Goal: Navigation & Orientation: Find specific page/section

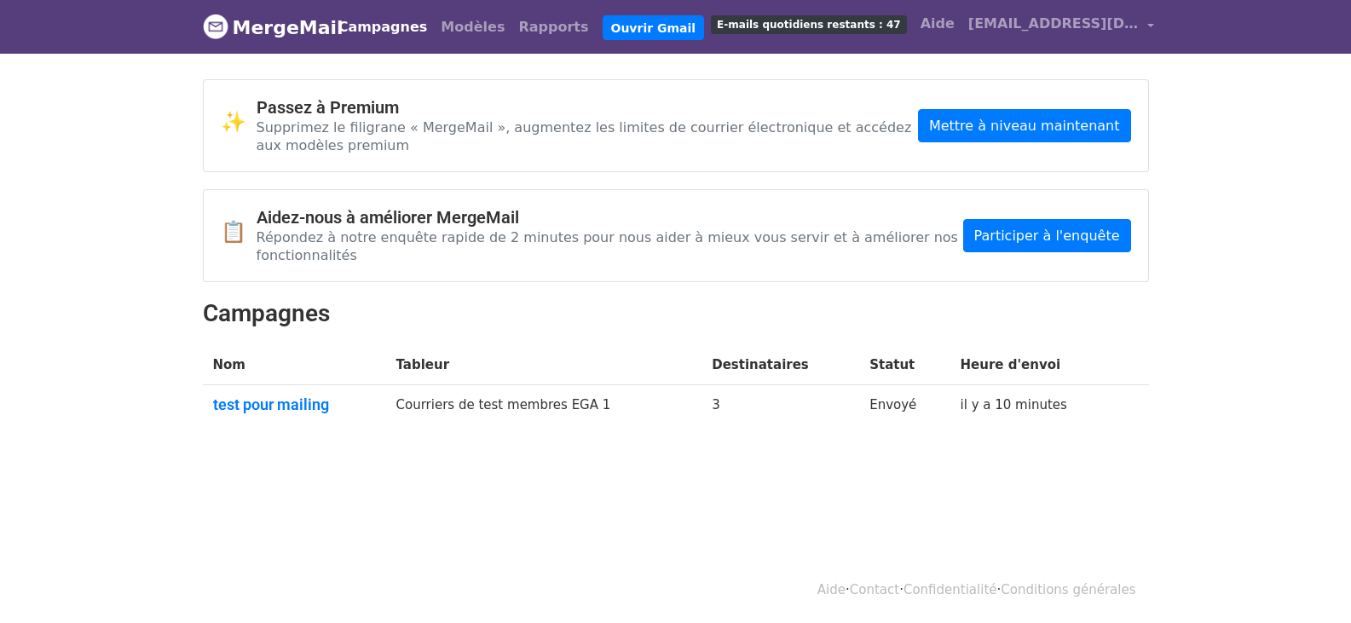
scroll to position [3, 0]
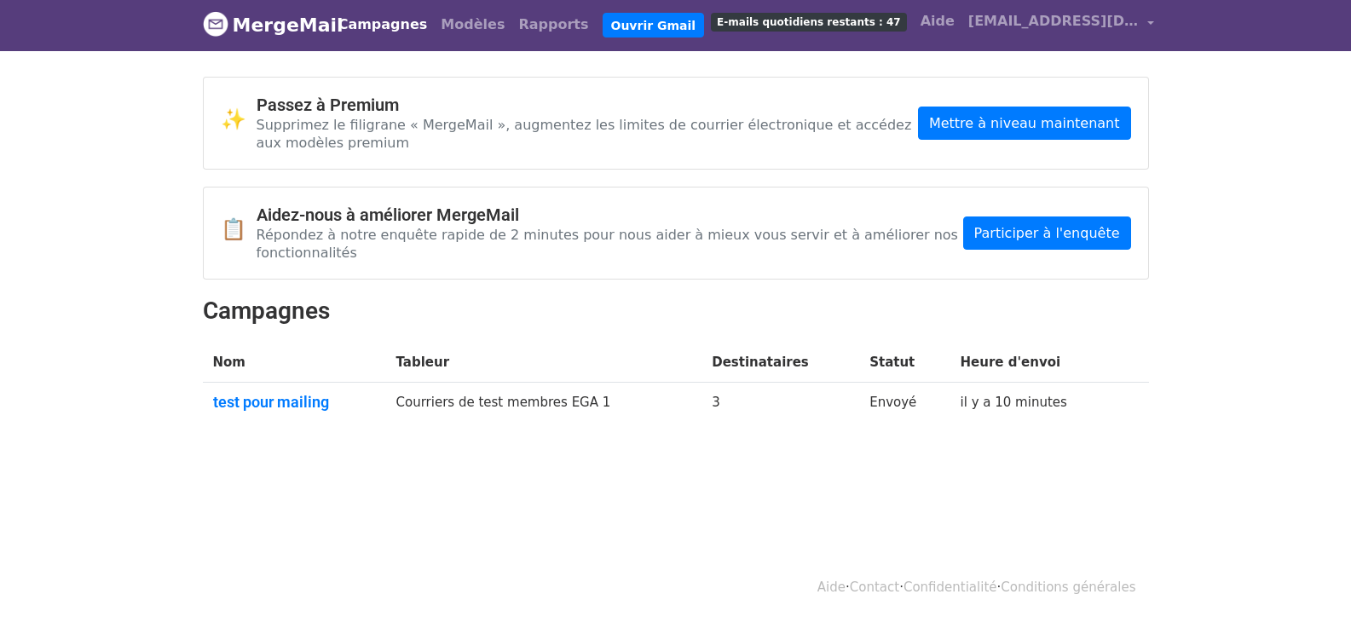
click at [1294, 23] on header "MergeMail Campagnes Modèles Rapports [PERSON_NAME] E-mails quotidiens restants …" at bounding box center [675, 24] width 1351 height 54
drag, startPoint x: 1251, startPoint y: 28, endPoint x: 1217, endPoint y: -7, distance: 48.8
click at [1217, 0] on html "MergeMail Campagnes Modèles Rapports Ouvrir Gmail E-mails quotidiens restants :…" at bounding box center [675, 308] width 1351 height 623
click at [217, 20] on img at bounding box center [216, 24] width 26 height 26
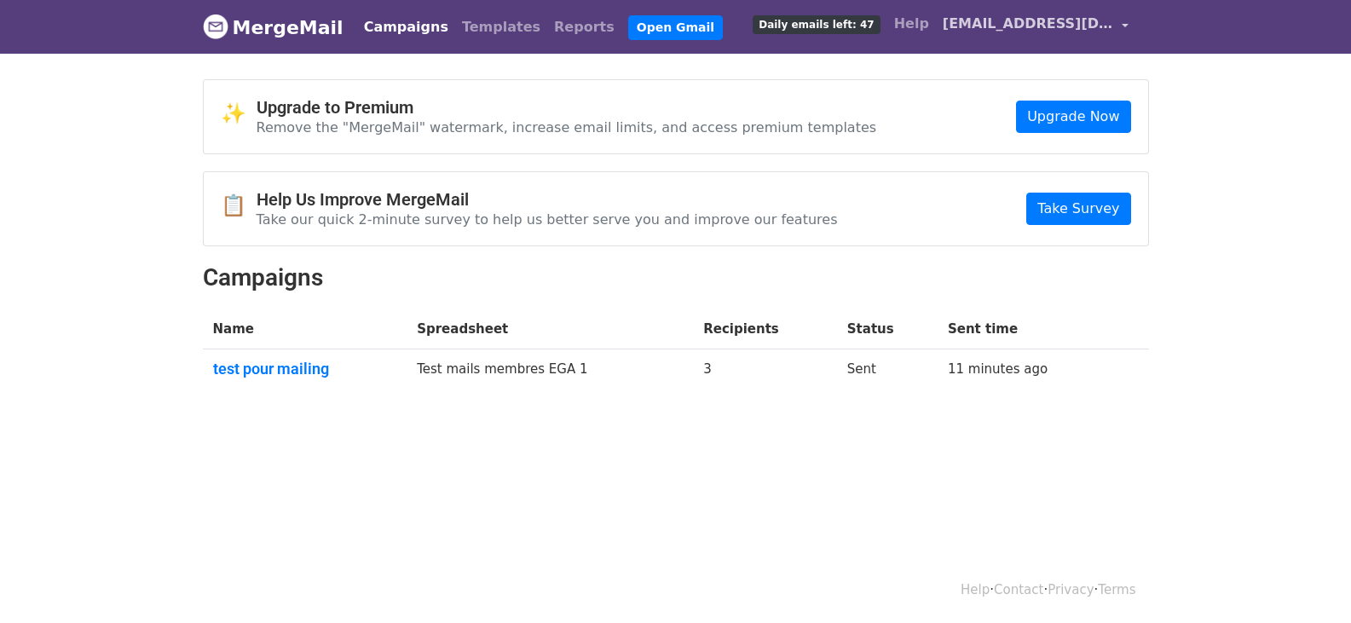
click at [1128, 24] on link "[EMAIL_ADDRESS][DOMAIN_NAME]" at bounding box center [1035, 27] width 199 height 40
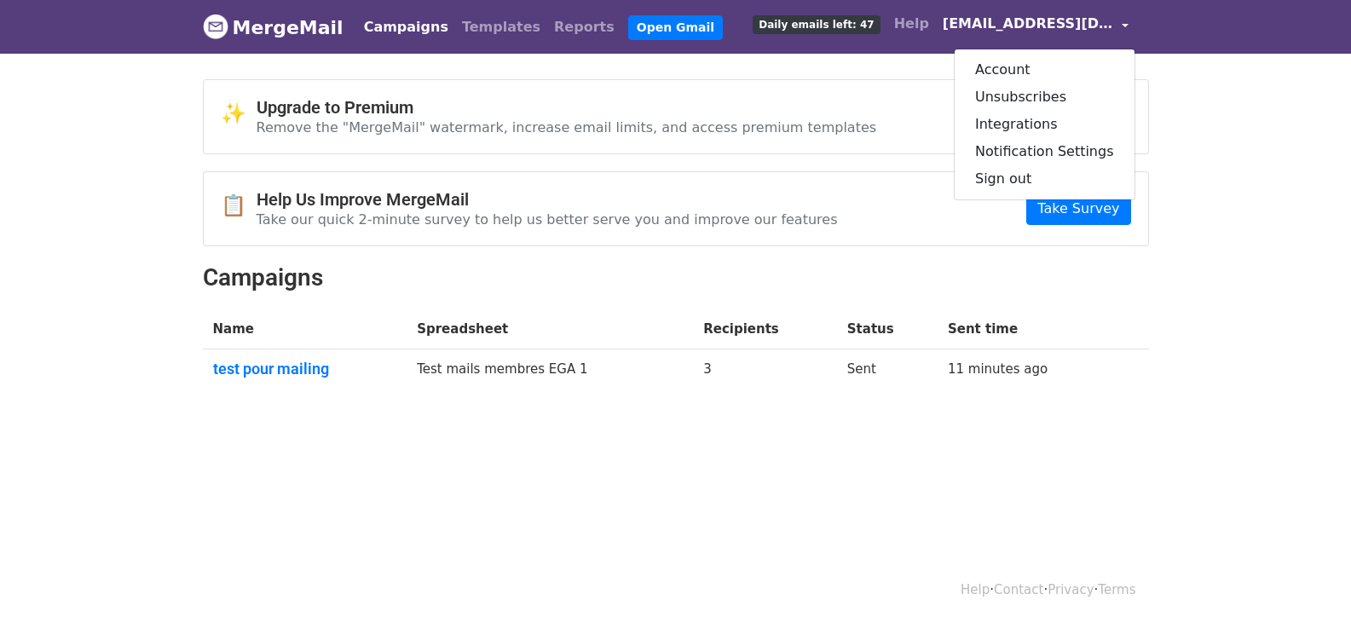
click at [1128, 24] on link "[EMAIL_ADDRESS][DOMAIN_NAME]" at bounding box center [1035, 27] width 199 height 40
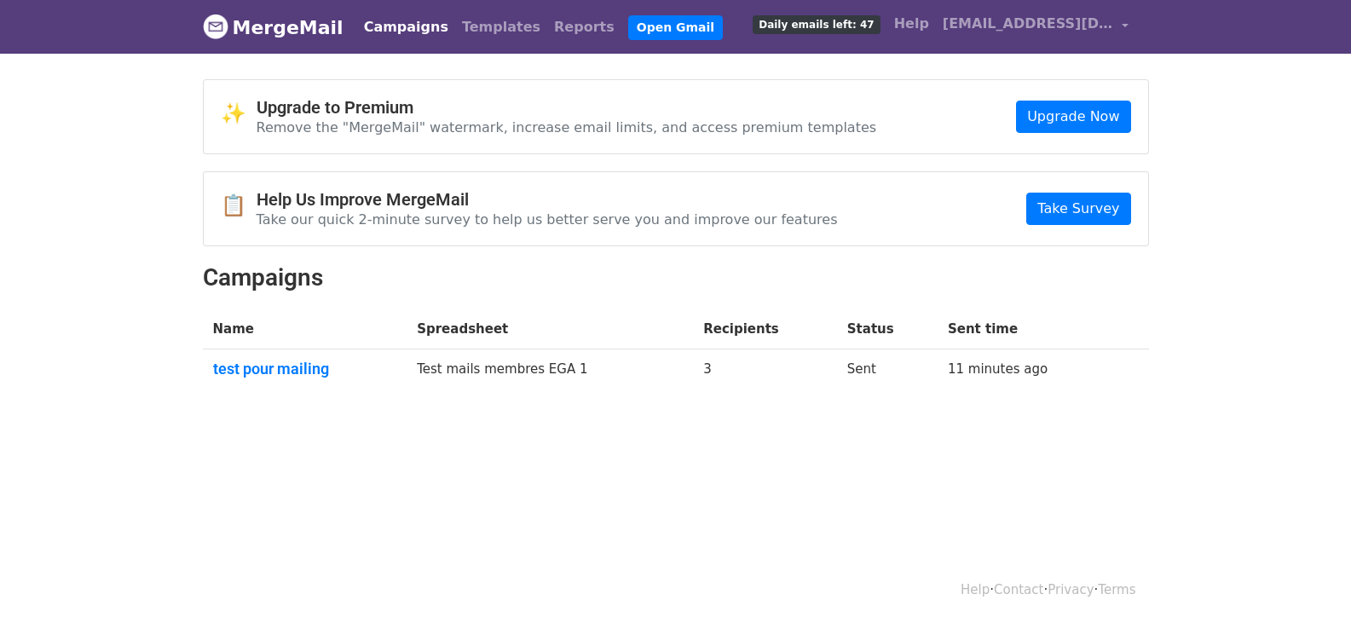
click at [1192, 125] on body "MergeMail Campaigns Templates Reports Open Gmail Daily emails left: 47 Help [EM…" at bounding box center [675, 238] width 1351 height 477
